Goal: Transaction & Acquisition: Download file/media

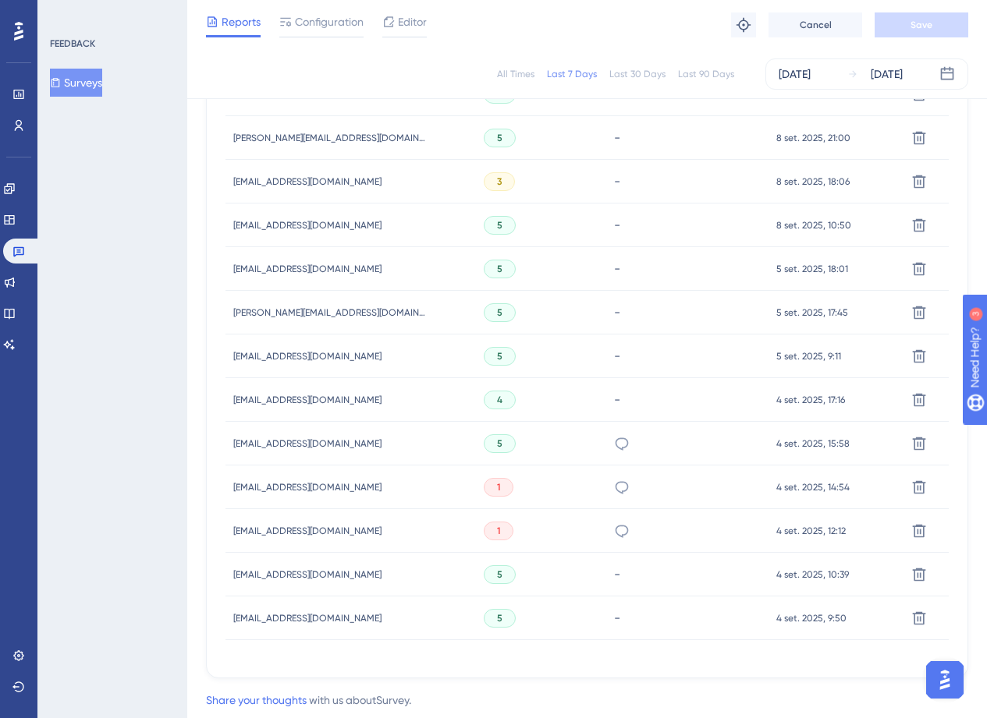
scroll to position [764, 0]
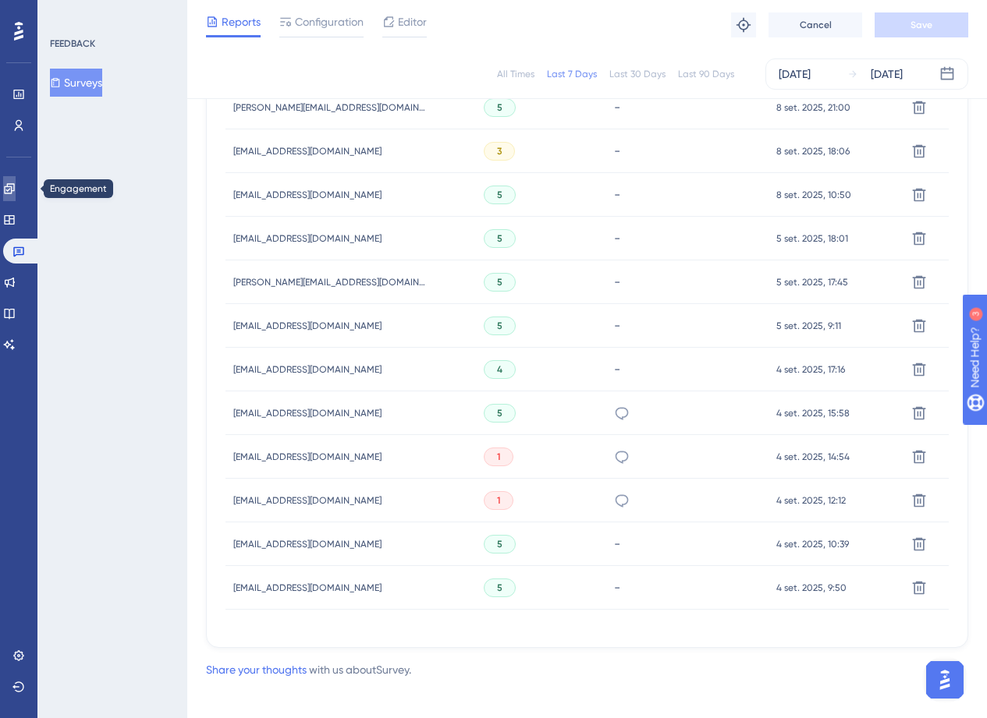
click at [16, 181] on link at bounding box center [9, 188] width 12 height 25
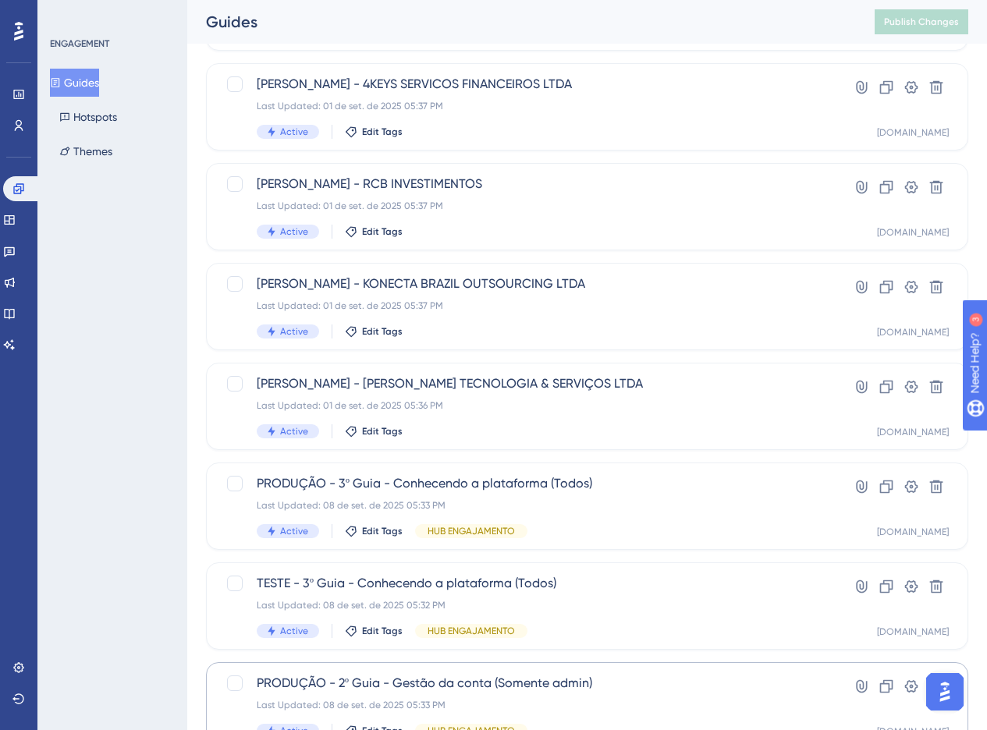
scroll to position [481, 0]
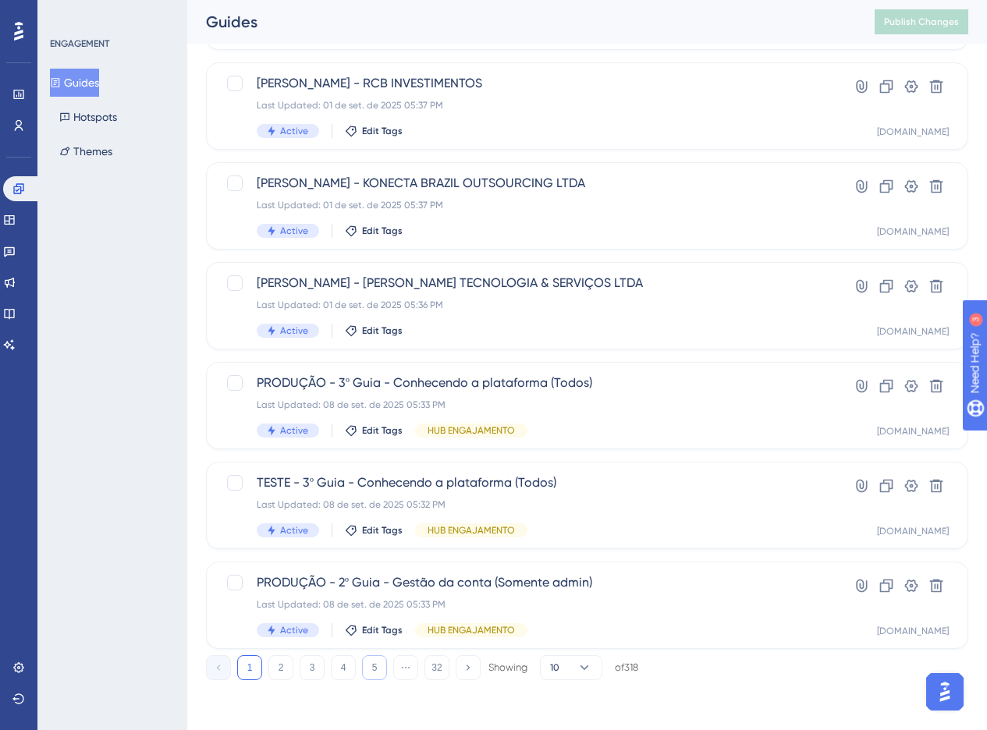
click at [383, 668] on button "5" at bounding box center [374, 667] width 25 height 25
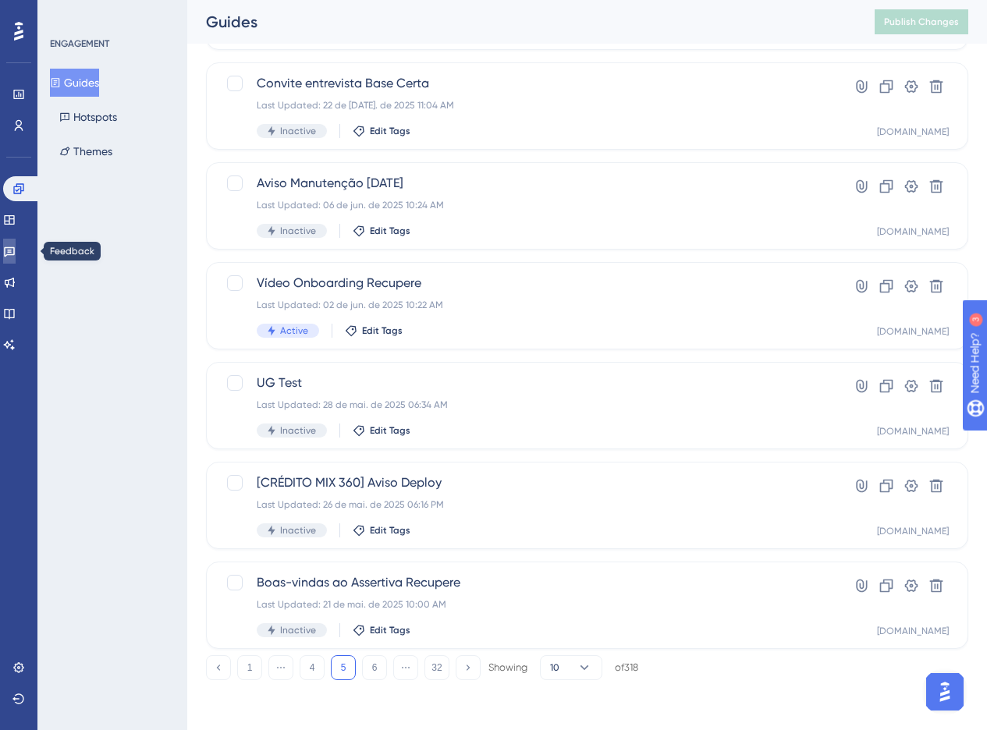
click at [10, 258] on link at bounding box center [9, 251] width 12 height 25
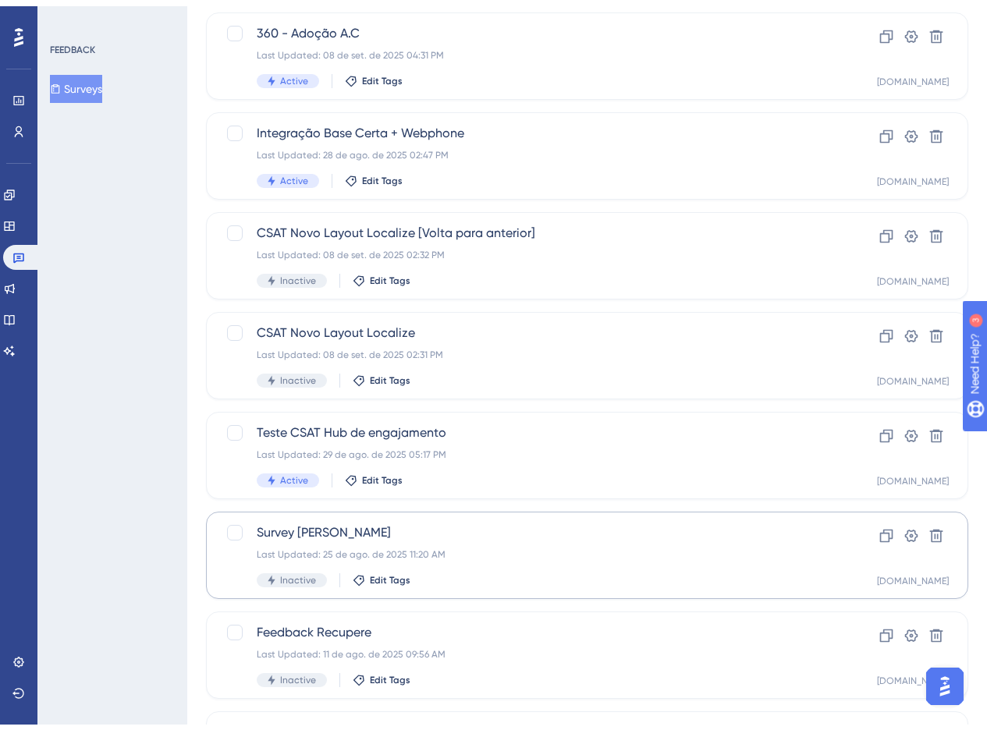
scroll to position [481, 0]
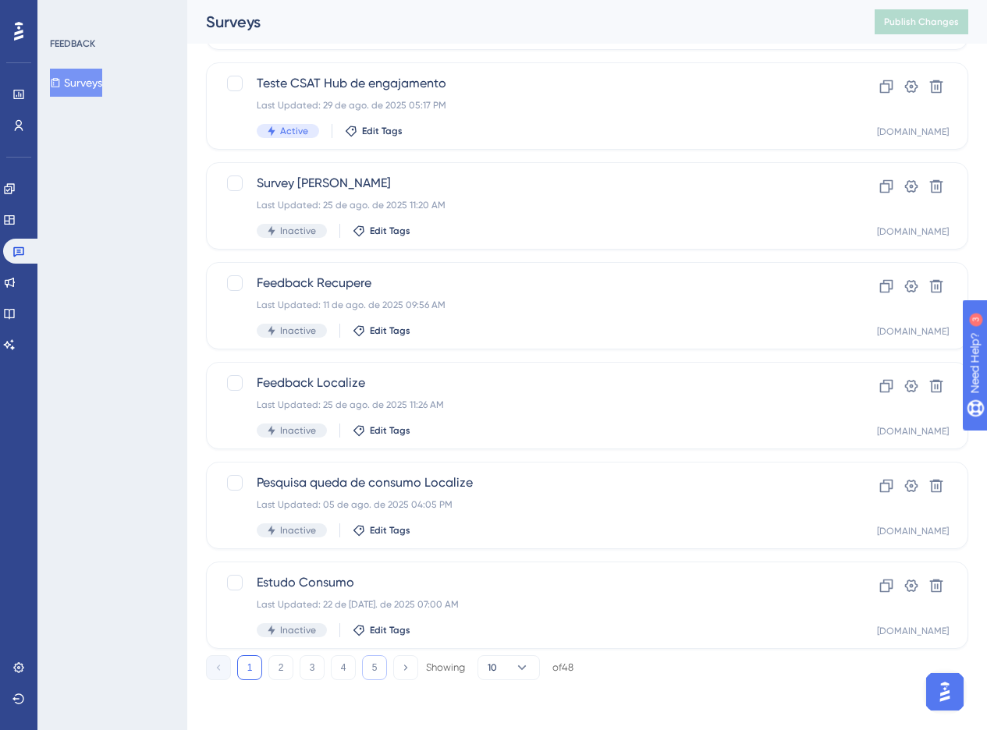
click at [379, 669] on button "5" at bounding box center [374, 667] width 25 height 25
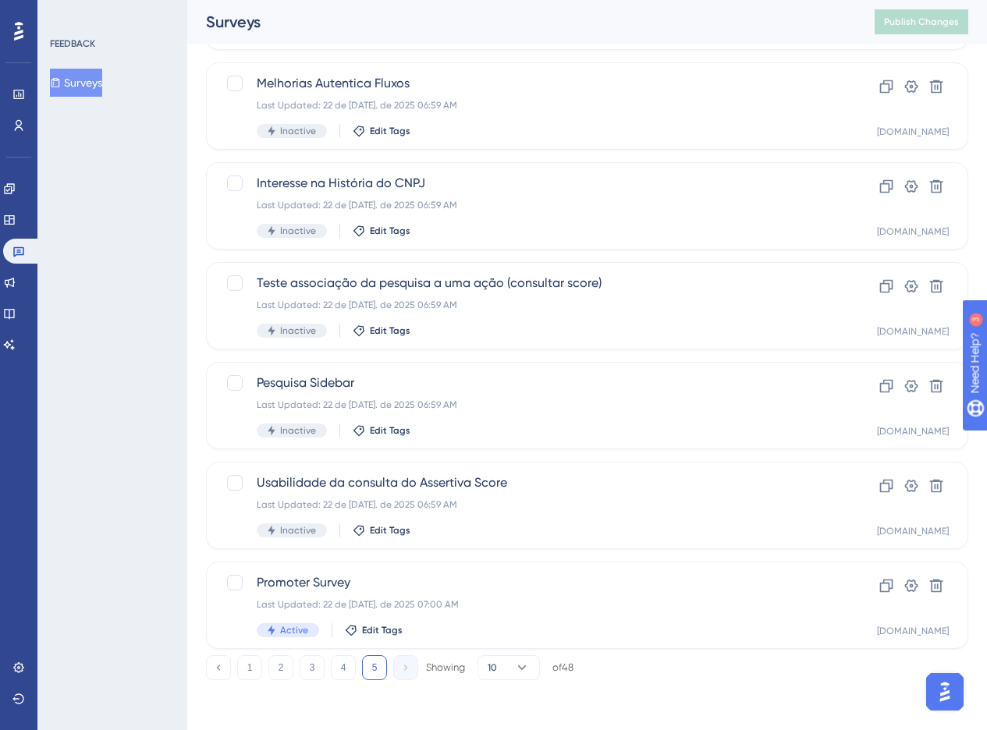
scroll to position [281, 0]
click at [546, 602] on div "Last Updated: 22 de [DATE]. de 2025 07:00 AM" at bounding box center [525, 604] width 536 height 12
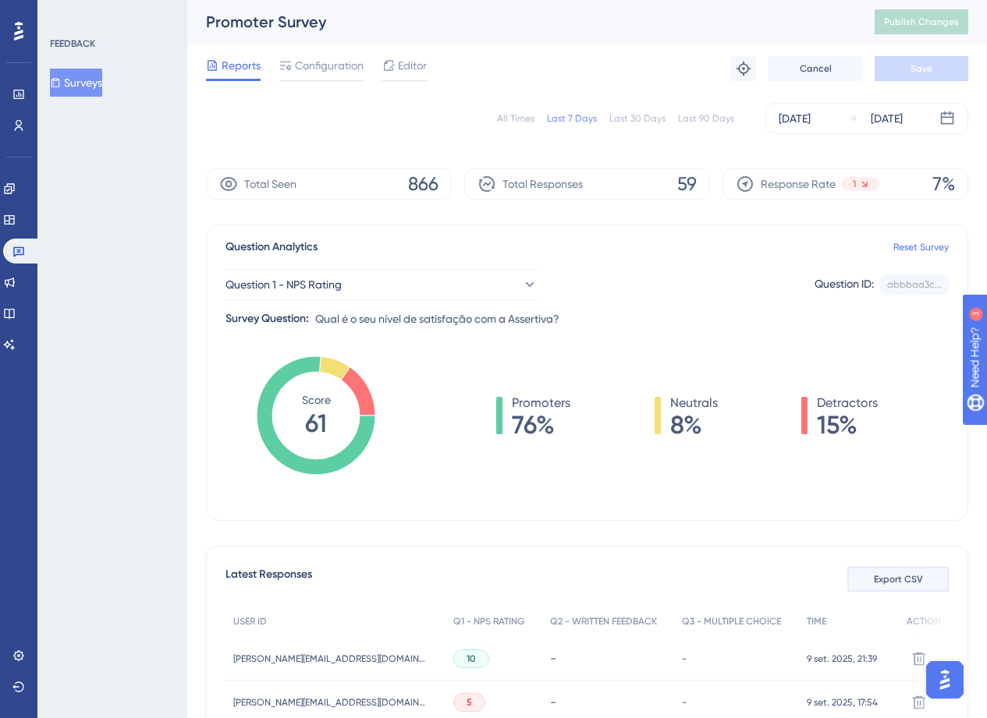
click at [911, 583] on span "Export CSV" at bounding box center [898, 579] width 49 height 12
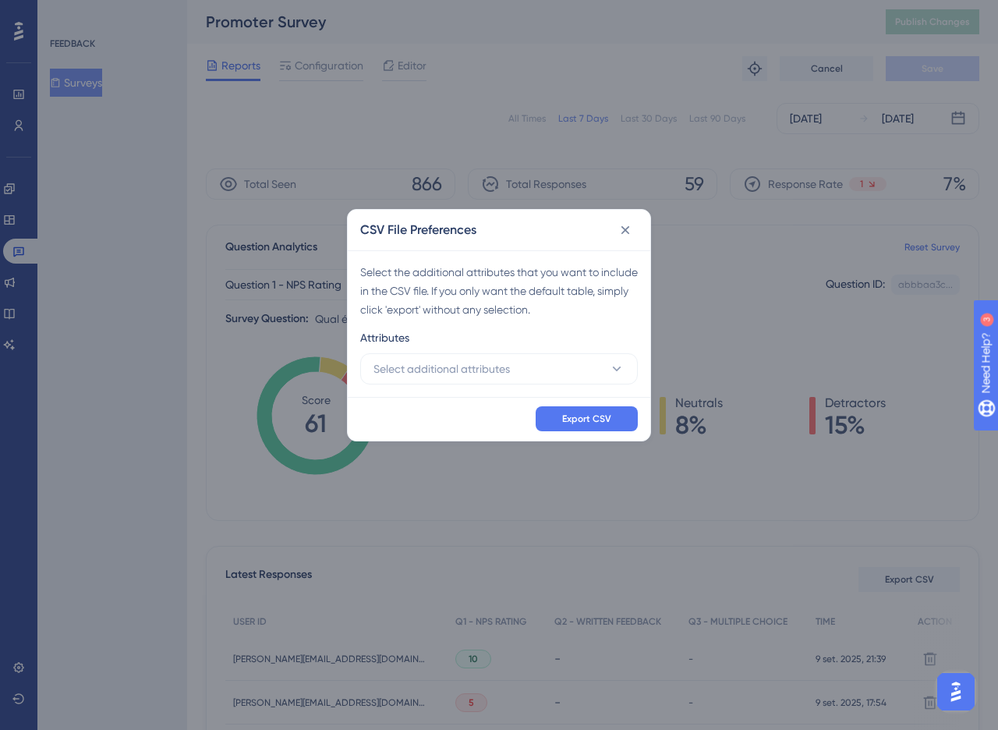
click at [529, 385] on div "Select the additional attributes that you want to include in the CSV file. If y…" at bounding box center [499, 323] width 303 height 147
click at [564, 413] on span "Export CSV" at bounding box center [586, 419] width 49 height 12
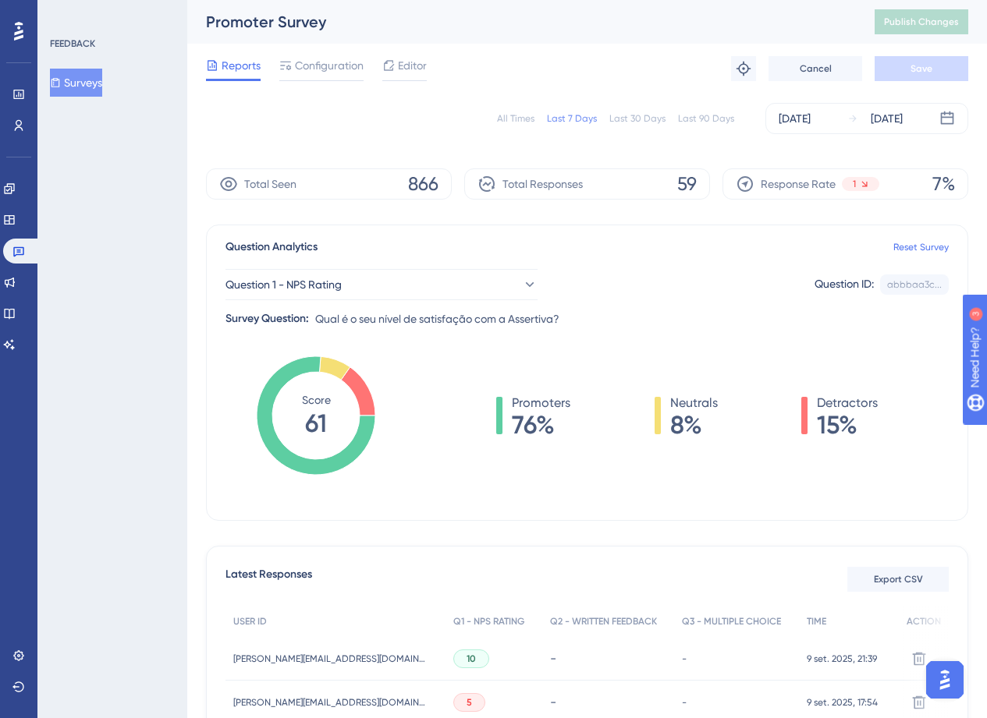
drag, startPoint x: 527, startPoint y: 633, endPoint x: 509, endPoint y: 620, distance: 21.9
click at [523, 631] on div "Q1 - NPS RATING" at bounding box center [493, 622] width 96 height 32
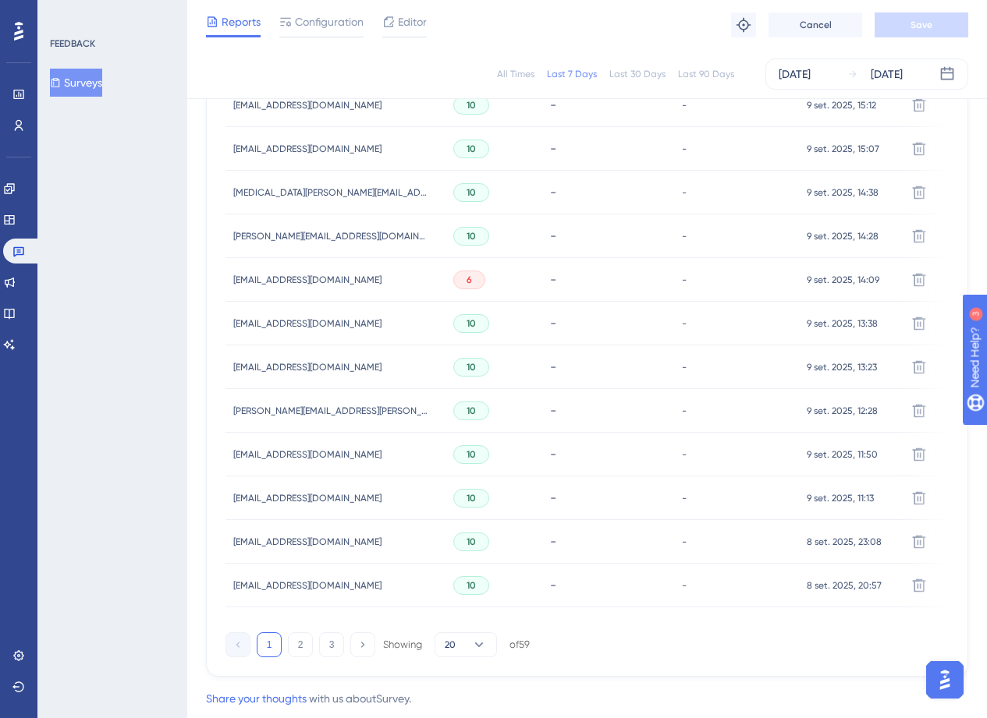
scroll to position [942, 0]
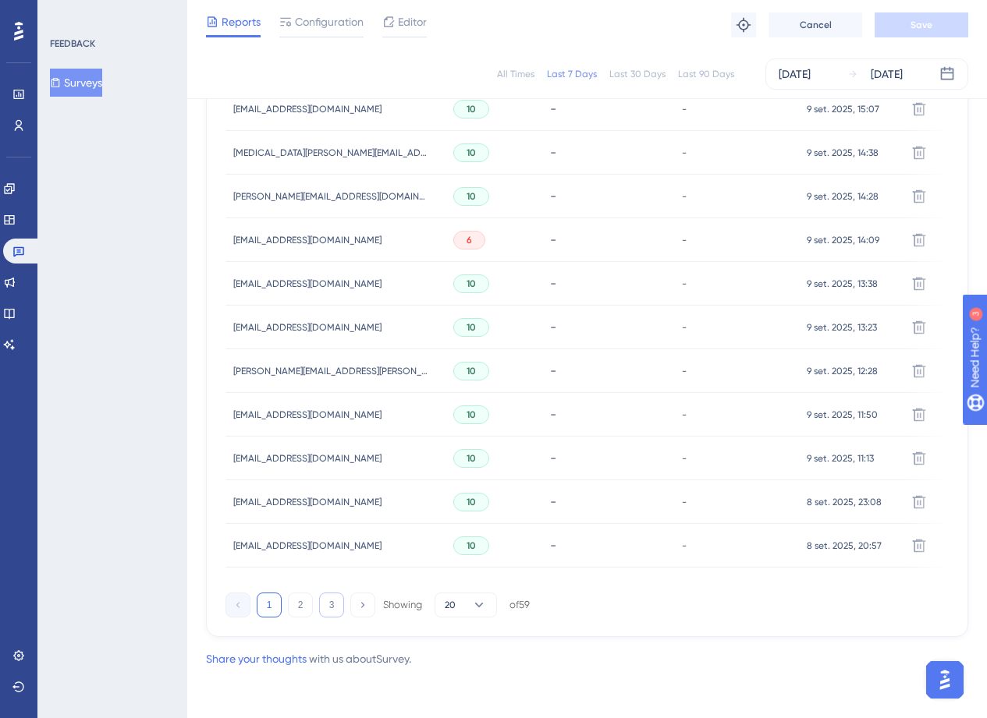
click at [336, 607] on button "3" at bounding box center [331, 605] width 25 height 25
click at [298, 601] on button "2" at bounding box center [300, 605] width 25 height 25
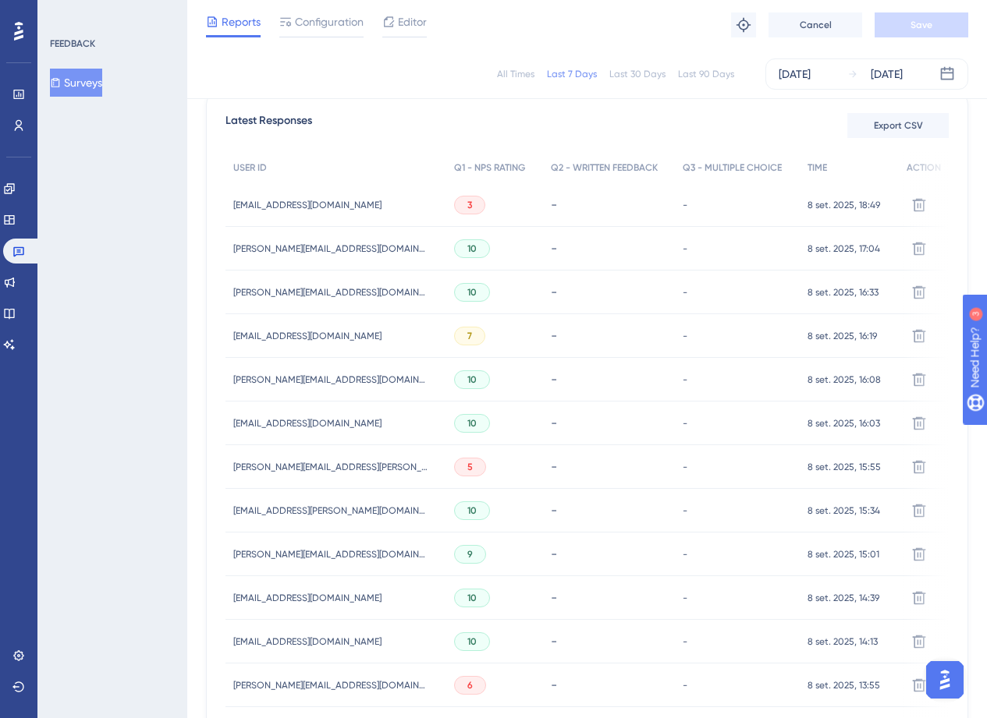
scroll to position [731, 0]
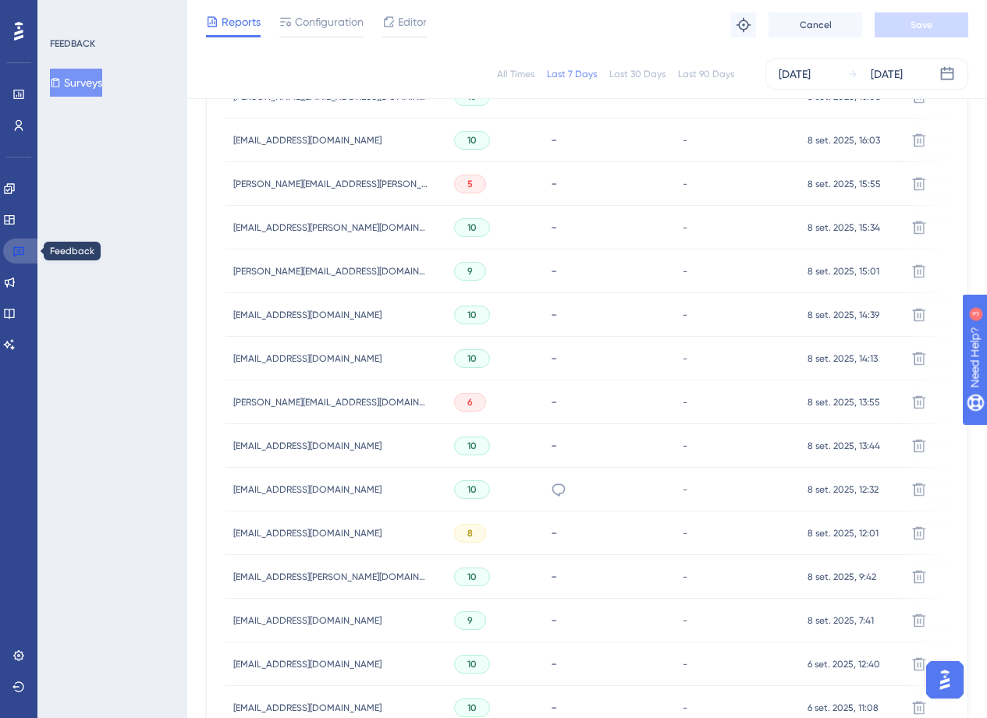
click at [23, 243] on link at bounding box center [21, 251] width 37 height 25
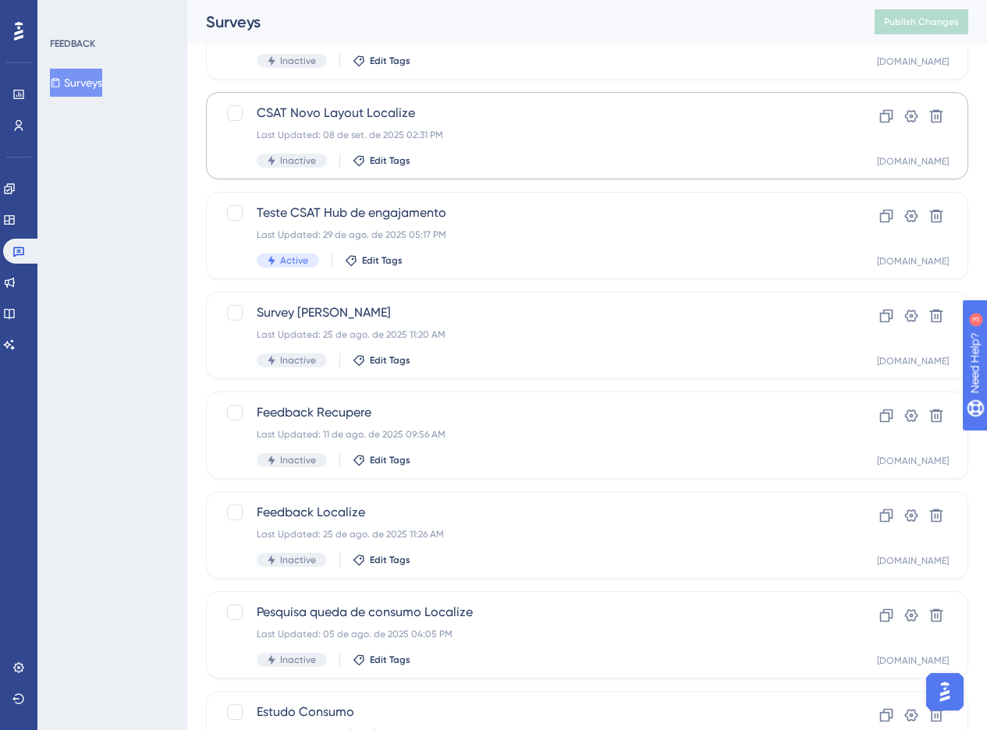
scroll to position [481, 0]
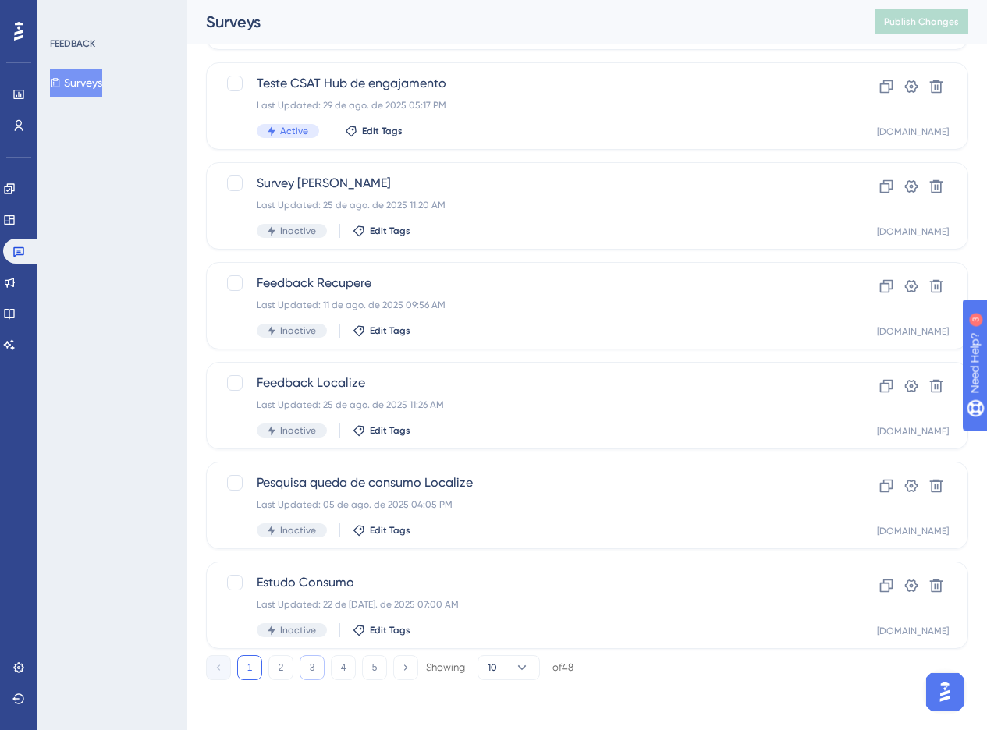
click at [319, 671] on button "3" at bounding box center [312, 667] width 25 height 25
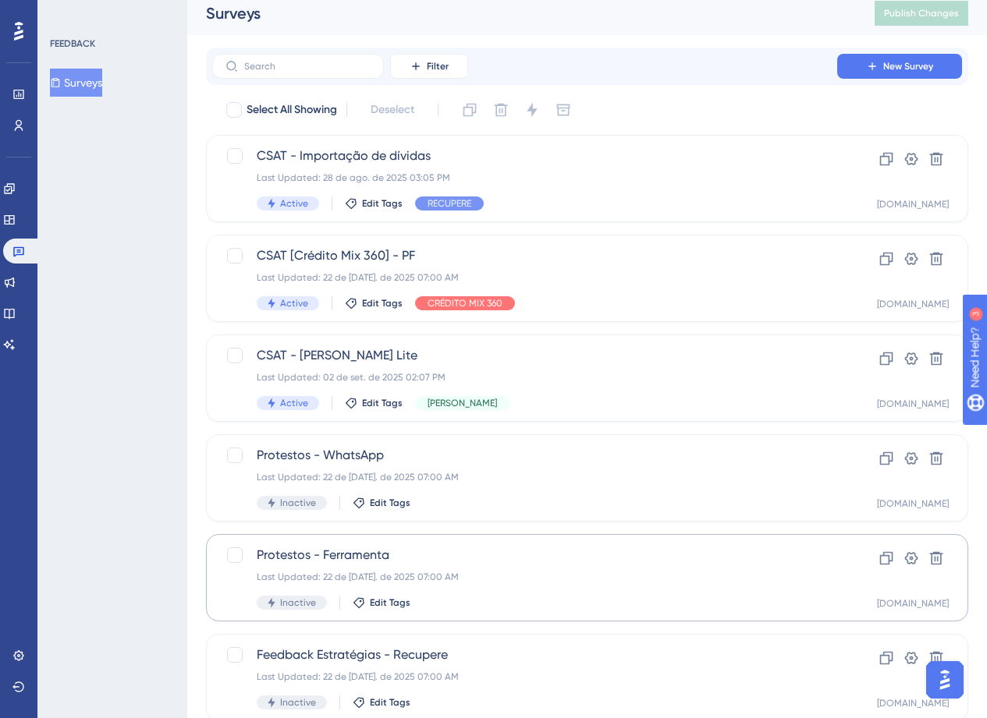
scroll to position [0, 0]
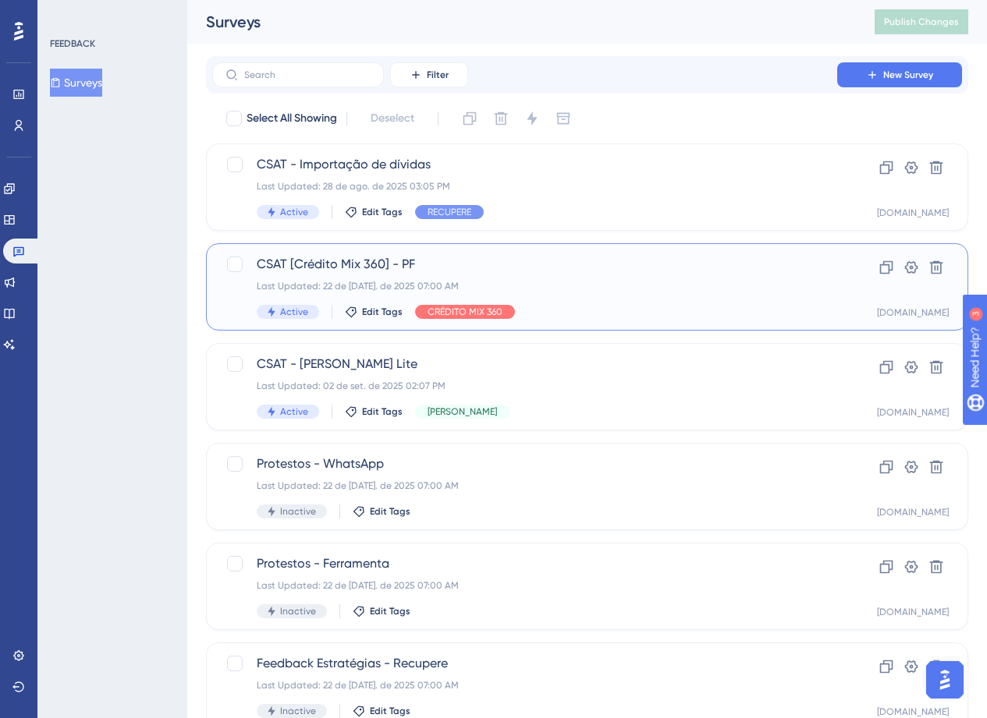
click at [526, 290] on div "Last Updated: 22 de [DATE]. de 2025 07:00 AM" at bounding box center [525, 286] width 536 height 12
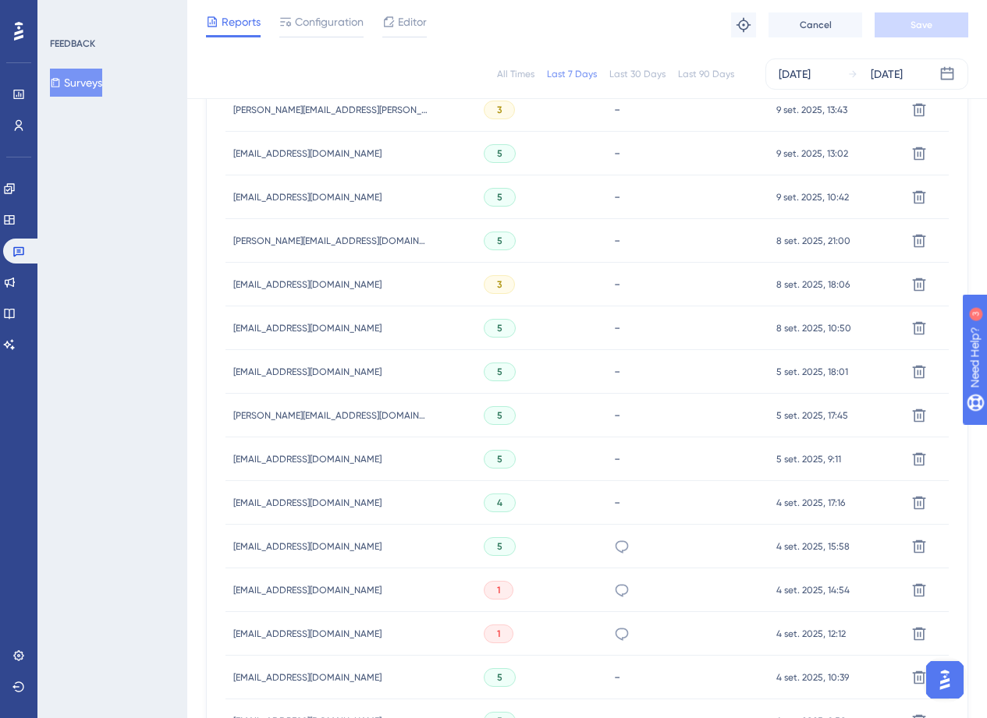
scroll to position [683, 0]
